Goal: Task Accomplishment & Management: Use online tool/utility

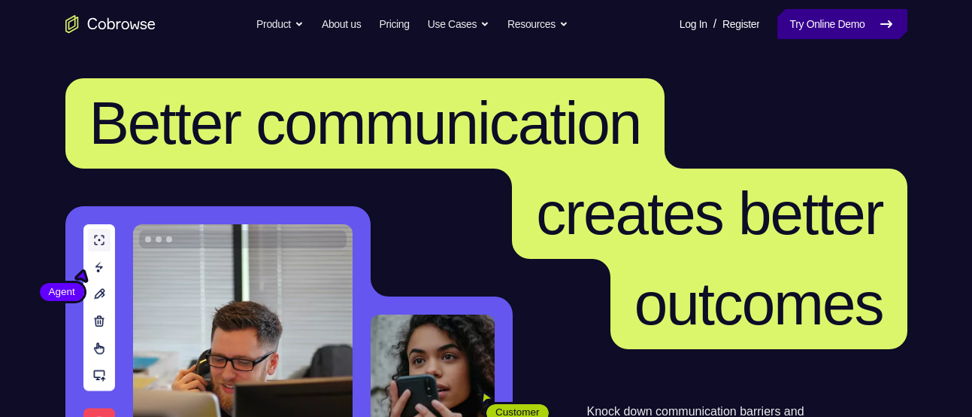
click at [855, 13] on link "Try Online Demo" at bounding box center [842, 24] width 129 height 30
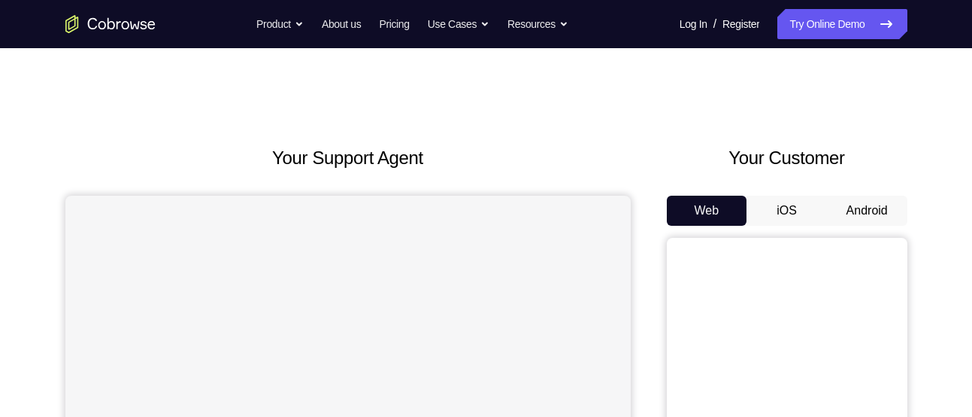
click at [847, 207] on button "Android" at bounding box center [867, 211] width 80 height 30
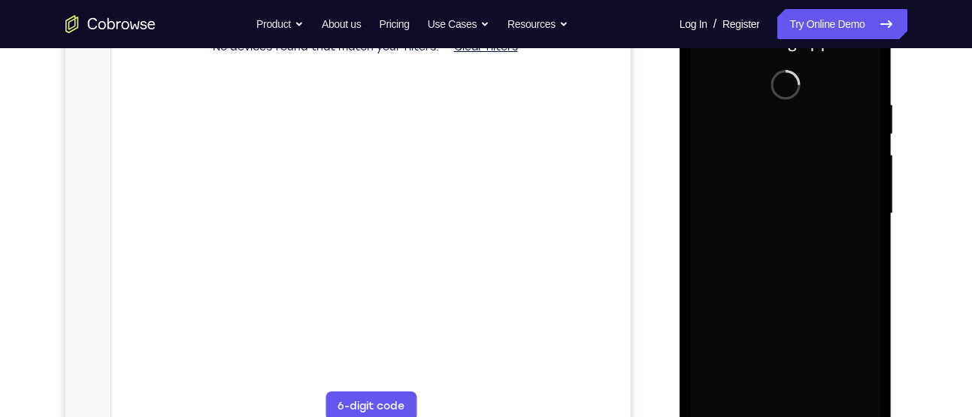
scroll to position [347, 0]
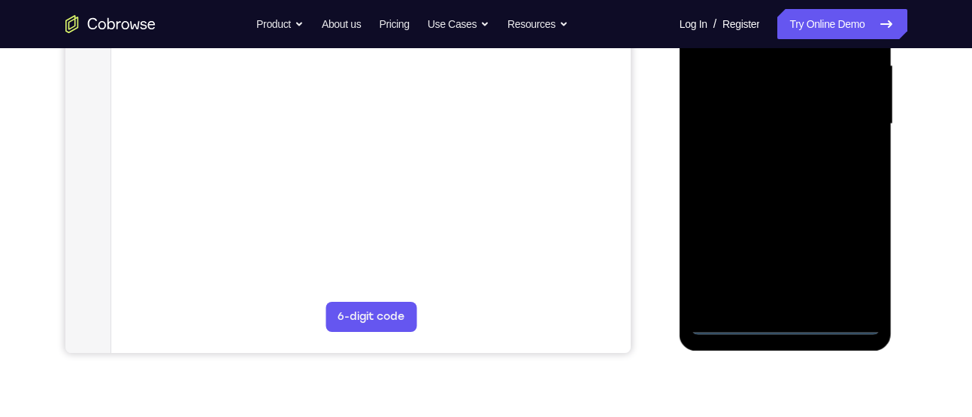
click at [788, 323] on div at bounding box center [785, 124] width 189 height 421
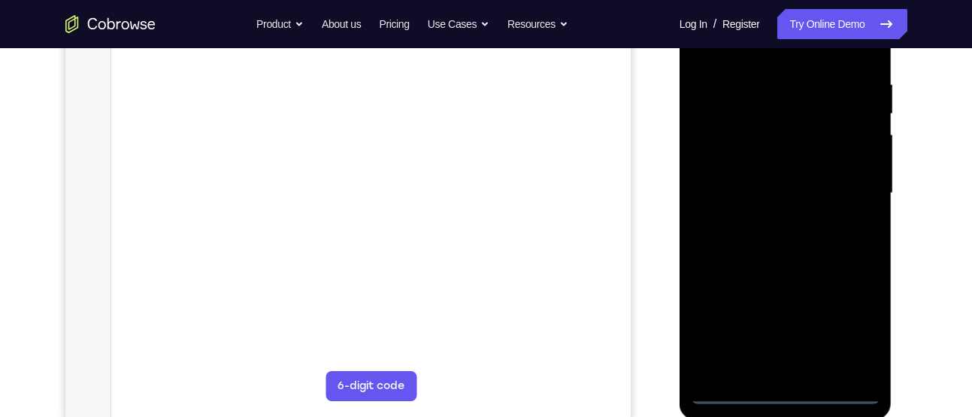
scroll to position [276, 0]
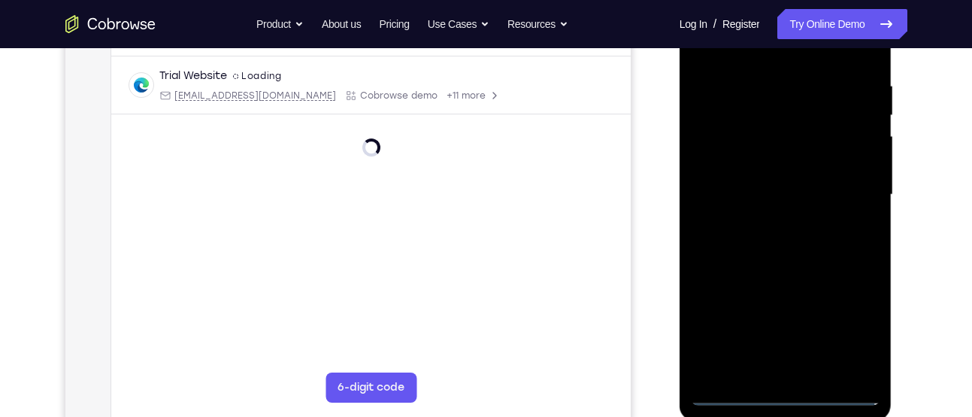
click at [849, 334] on div at bounding box center [785, 194] width 189 height 421
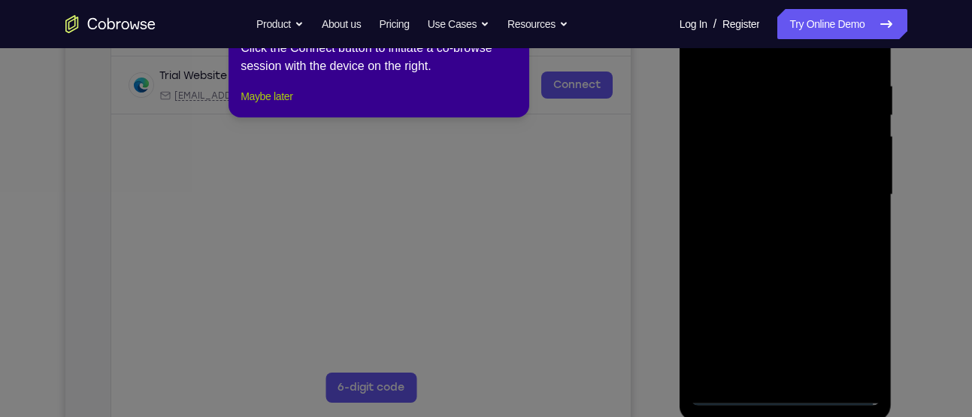
click at [289, 105] on button "Maybe later" at bounding box center [267, 96] width 52 height 18
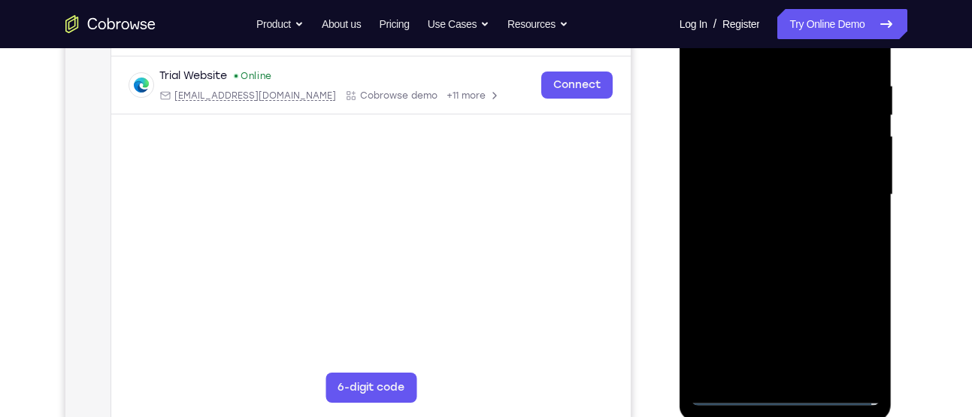
click at [851, 329] on div at bounding box center [785, 194] width 189 height 421
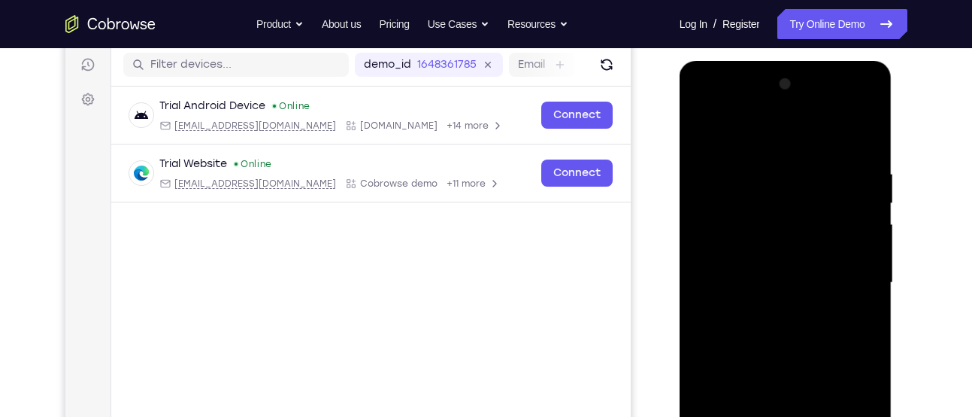
scroll to position [186, 0]
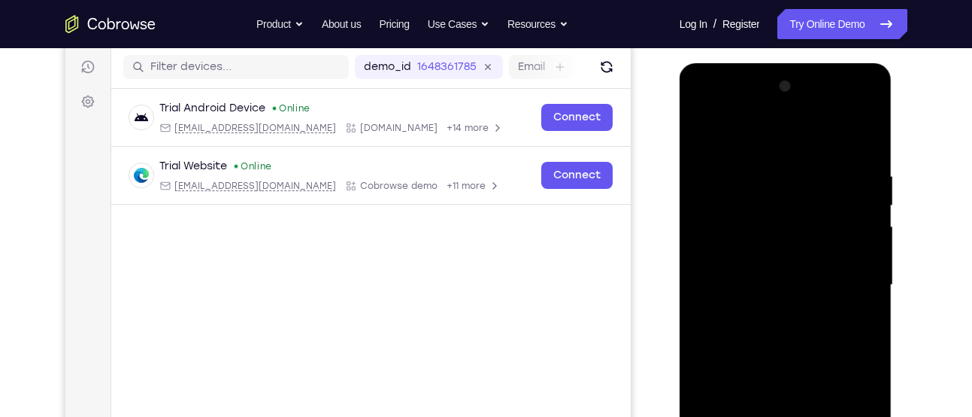
click at [753, 138] on div at bounding box center [785, 284] width 189 height 421
click at [851, 278] on div at bounding box center [785, 284] width 189 height 421
click at [770, 310] on div at bounding box center [785, 284] width 189 height 421
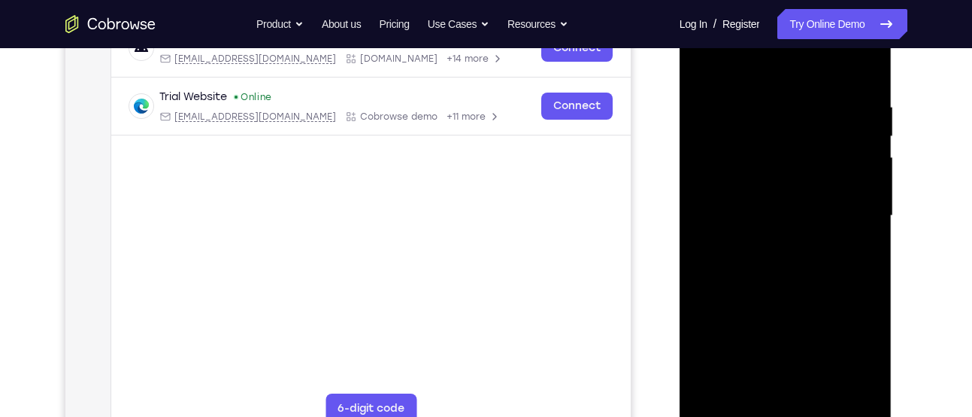
scroll to position [256, 0]
click at [766, 183] on div at bounding box center [785, 214] width 189 height 421
click at [755, 202] on div at bounding box center [785, 214] width 189 height 421
click at [731, 411] on div at bounding box center [785, 214] width 189 height 421
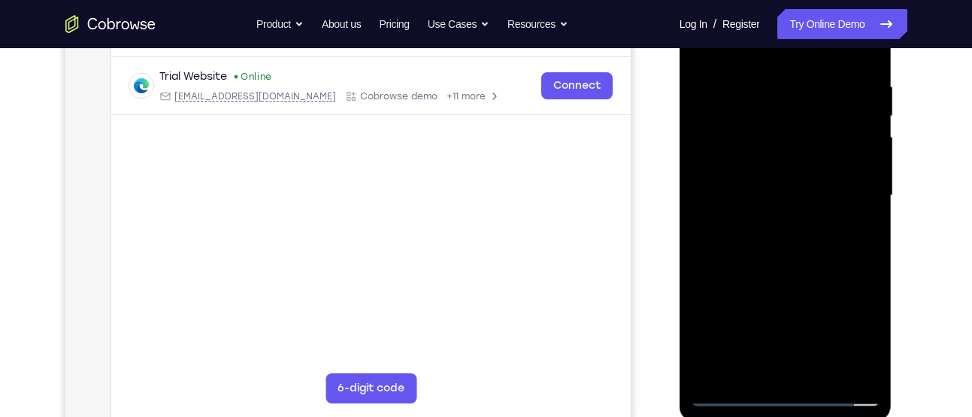
scroll to position [271, 0]
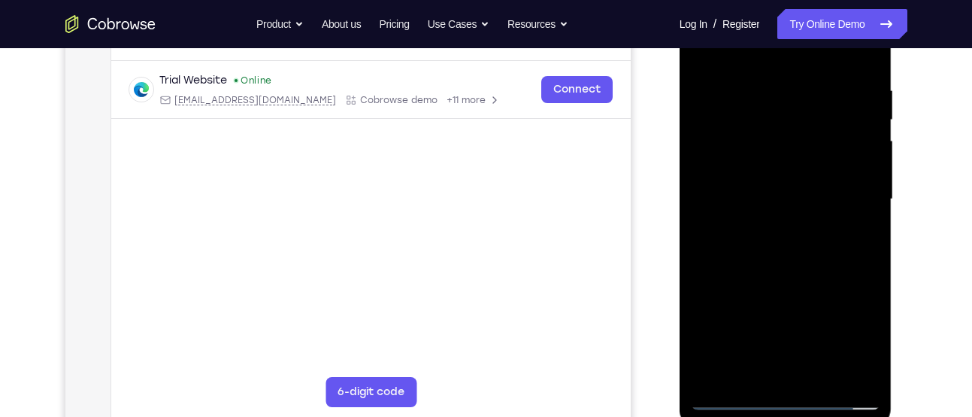
click at [792, 164] on div at bounding box center [785, 199] width 189 height 421
click at [821, 374] on div at bounding box center [785, 199] width 189 height 421
click at [782, 180] on div at bounding box center [785, 199] width 189 height 421
click at [790, 276] on div at bounding box center [785, 199] width 189 height 421
click at [799, 178] on div at bounding box center [785, 199] width 189 height 421
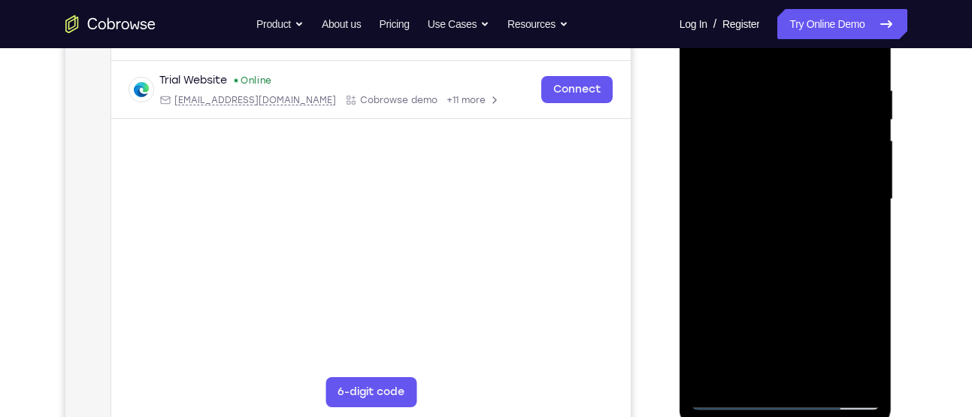
click at [730, 396] on div at bounding box center [785, 199] width 189 height 421
click at [872, 353] on div at bounding box center [785, 199] width 189 height 421
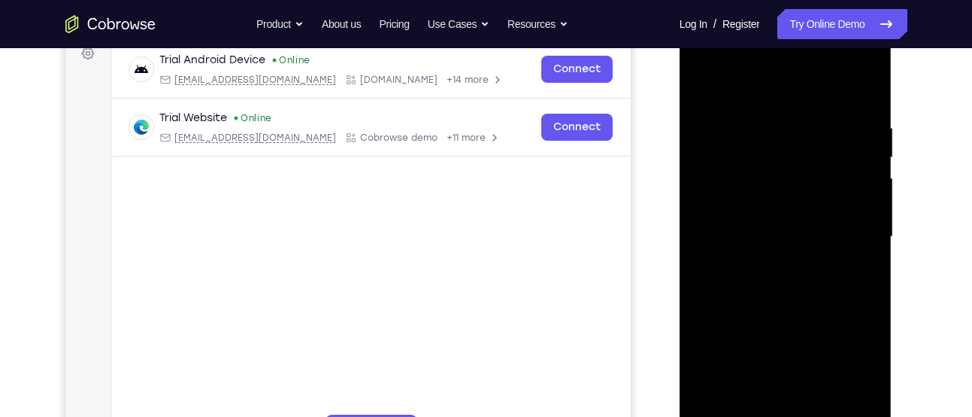
scroll to position [231, 0]
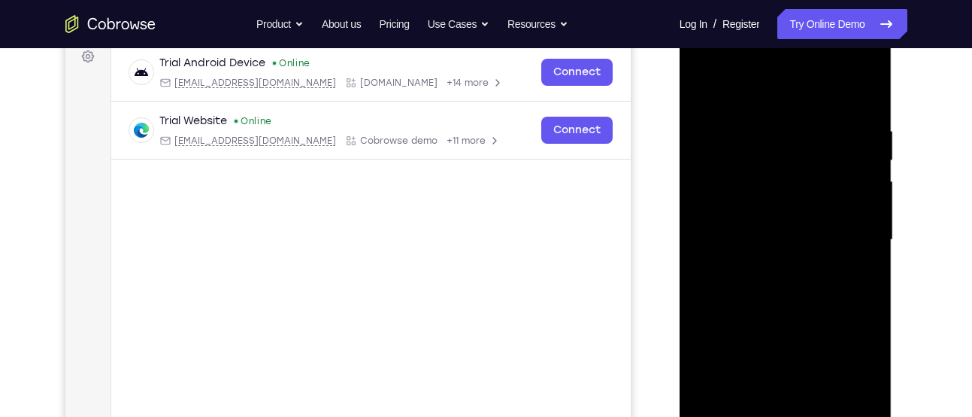
click at [771, 121] on div at bounding box center [785, 239] width 189 height 421
